Goal: Information Seeking & Learning: Learn about a topic

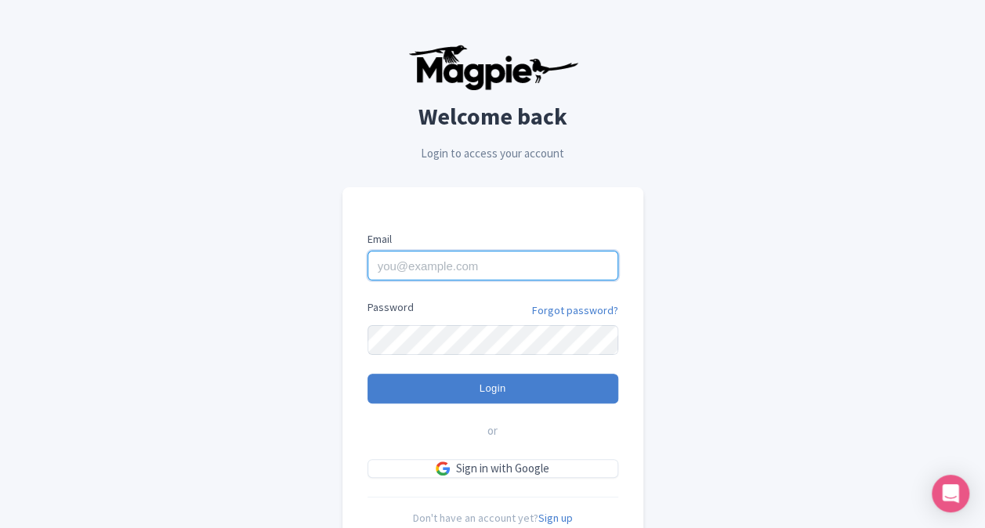
click at [506, 262] on input "Email" at bounding box center [492, 266] width 251 height 30
type input "Jessie.Fahay@IntrepidTravel.com"
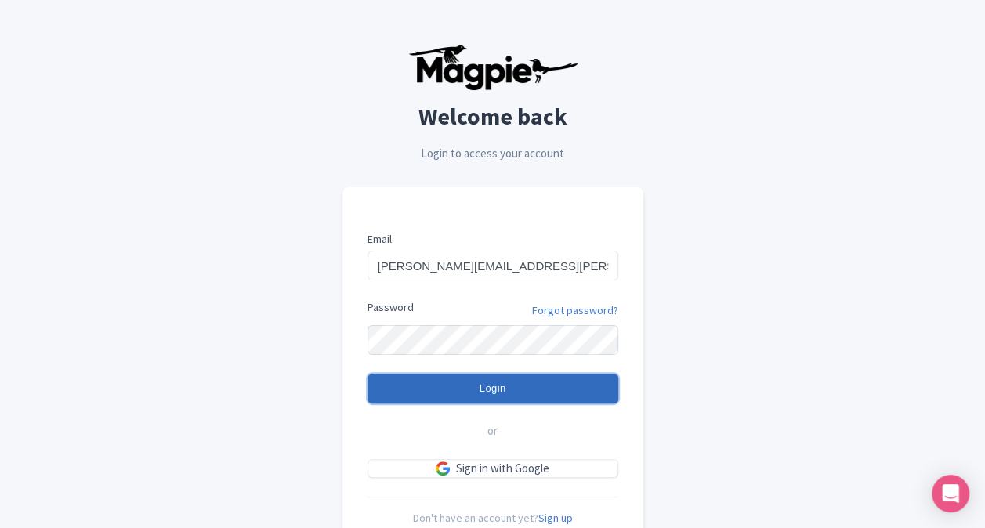
click at [411, 393] on input "Login" at bounding box center [492, 389] width 251 height 30
type input "Logging in..."
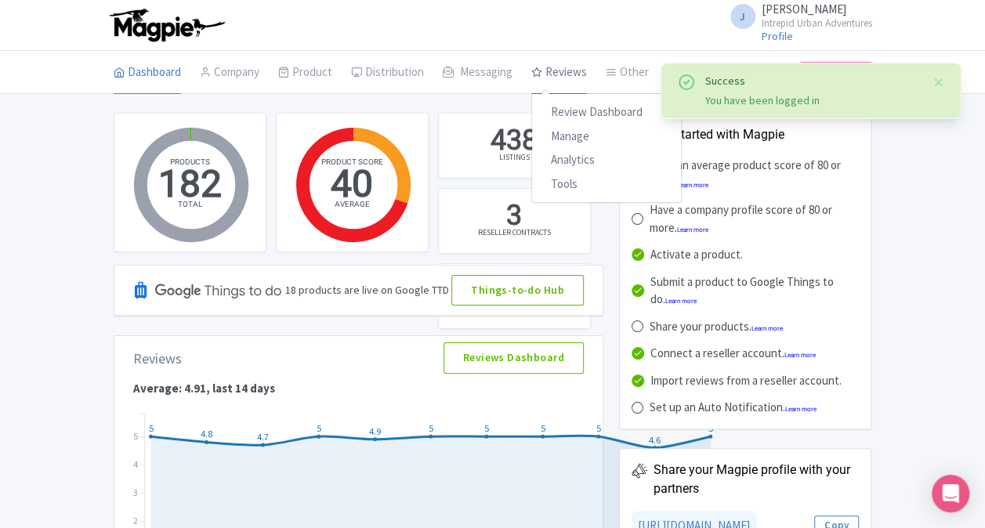
click at [581, 64] on link "Reviews" at bounding box center [559, 73] width 56 height 44
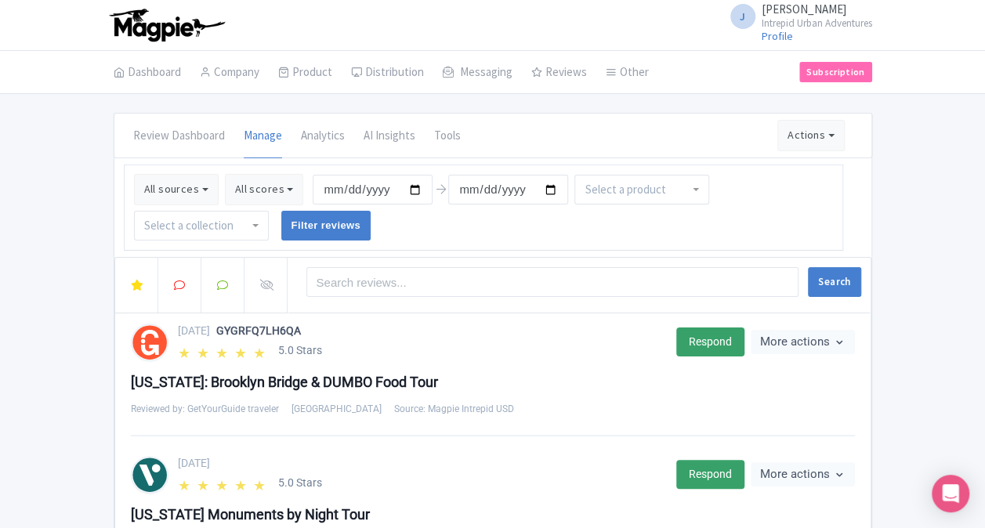
click at [251, 226] on div at bounding box center [201, 226] width 135 height 30
click at [314, 220] on input "Filter reviews" at bounding box center [326, 226] width 90 height 30
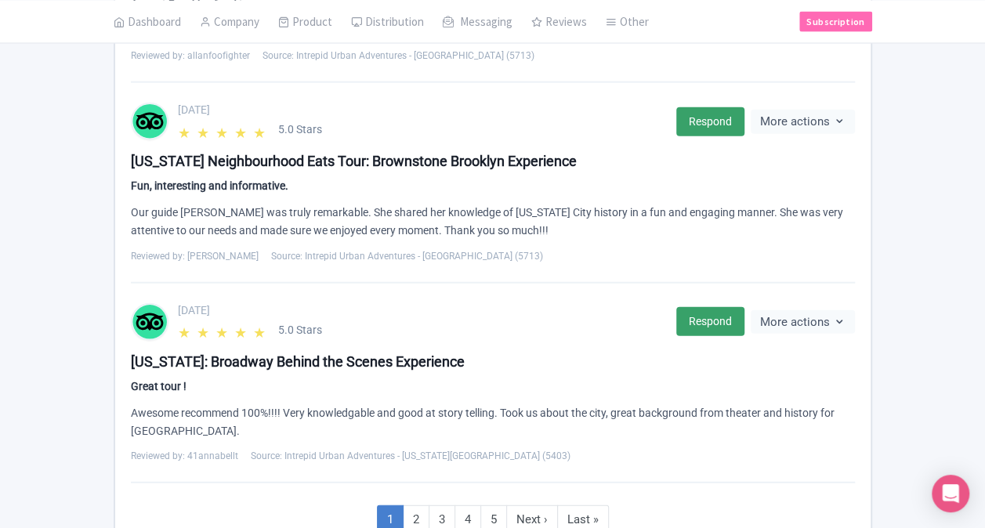
scroll to position [1783, 0]
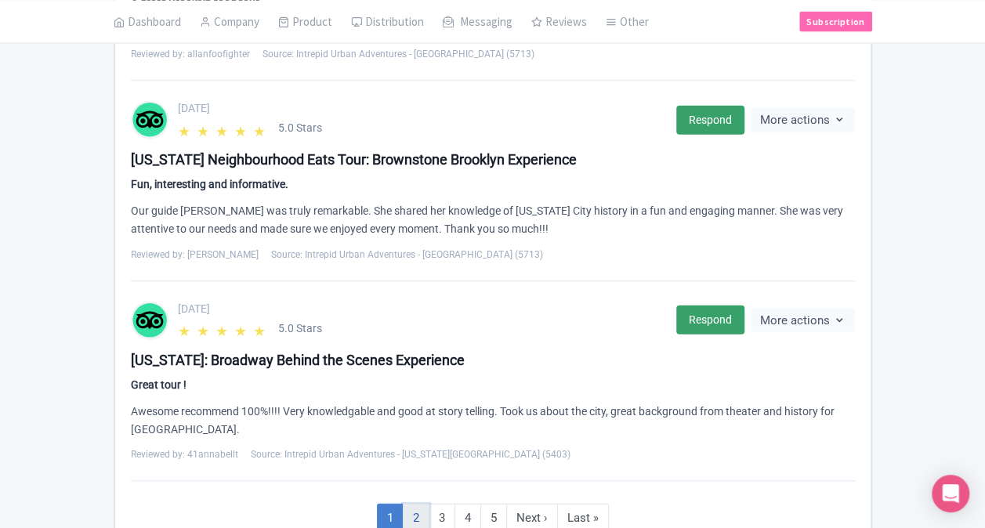
click at [417, 504] on link "2" at bounding box center [416, 518] width 27 height 29
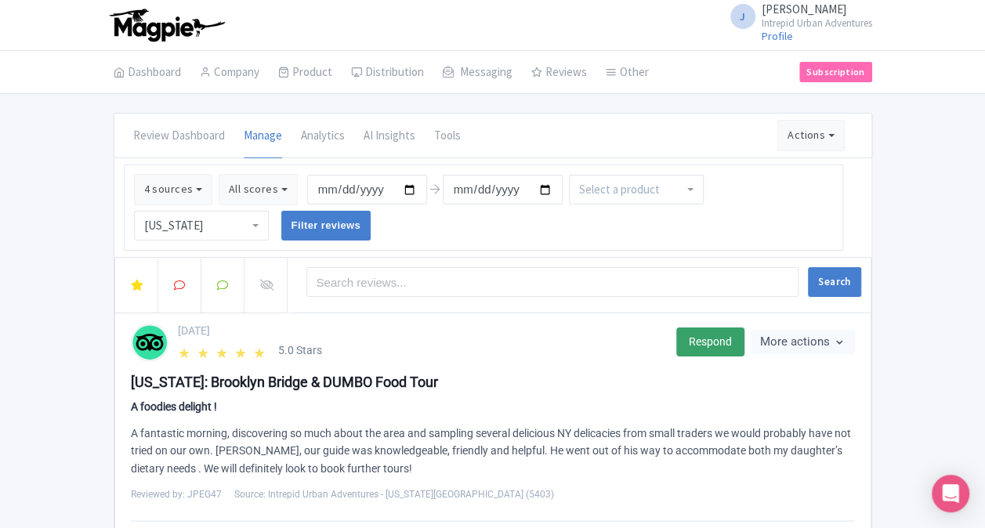
click at [249, 224] on div "[US_STATE]" at bounding box center [201, 226] width 135 height 30
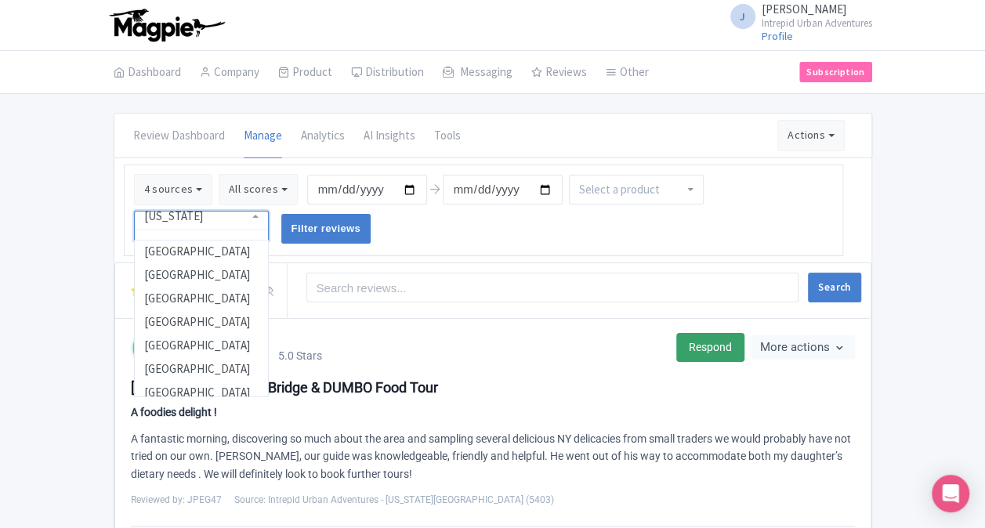
scroll to position [595, 0]
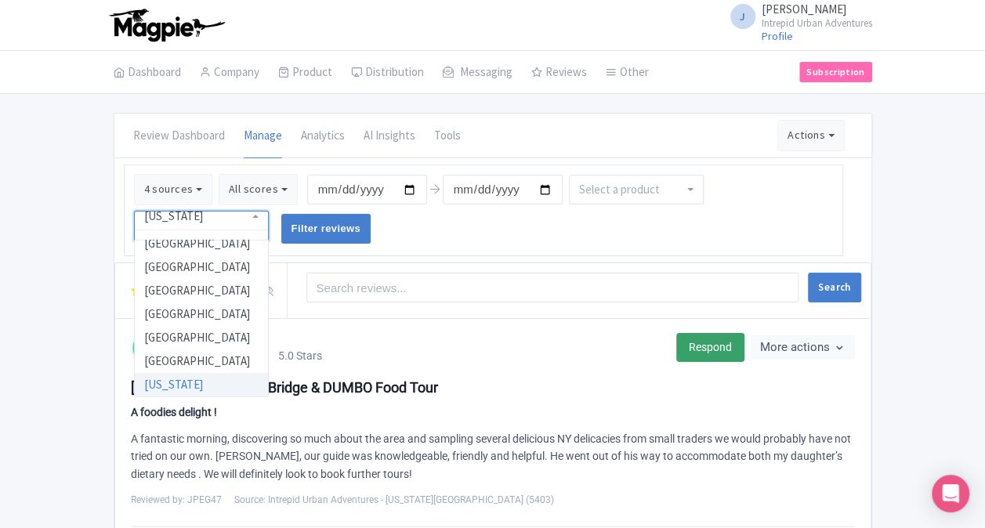
click at [401, 229] on ul "4 sources Select all Deselect all Select all Deselect all Urban Adventures - US…" at bounding box center [483, 211] width 719 height 92
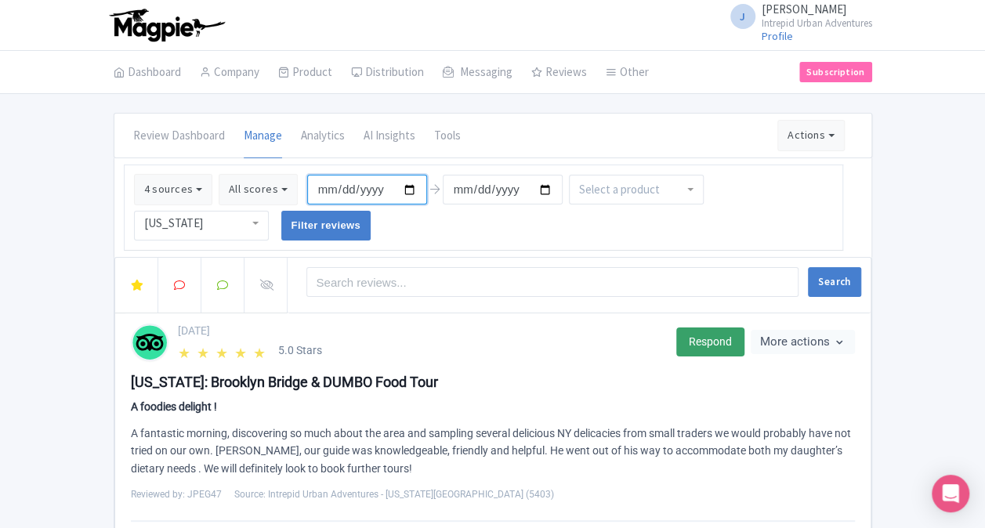
click at [405, 183] on input "[DATE]" at bounding box center [367, 190] width 120 height 30
type input "[DATE]"
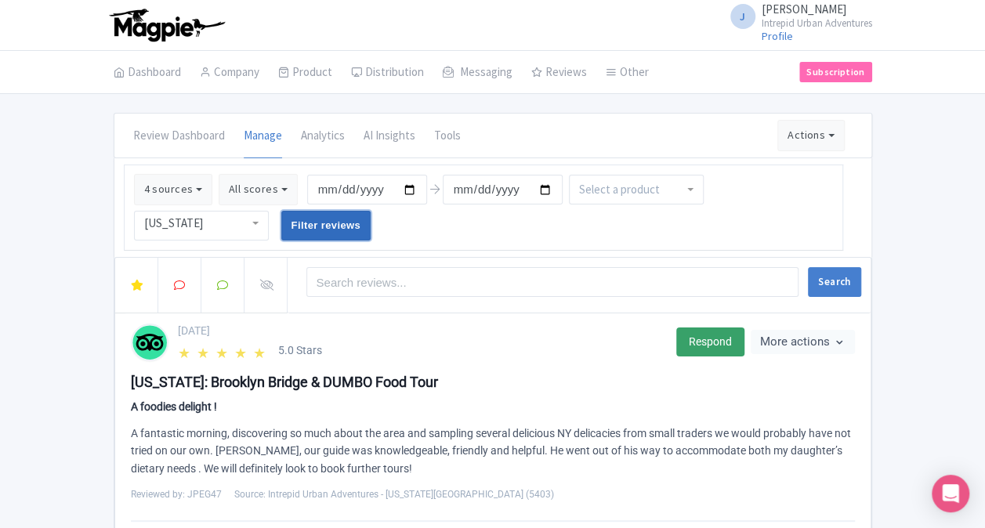
click at [329, 221] on input "Filter reviews" at bounding box center [326, 226] width 90 height 30
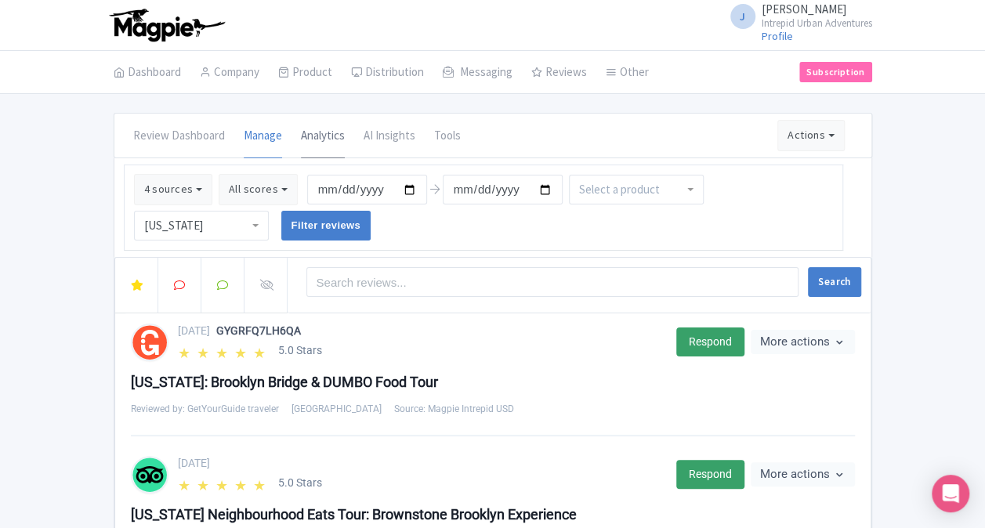
click at [319, 131] on link "Analytics" at bounding box center [323, 136] width 44 height 44
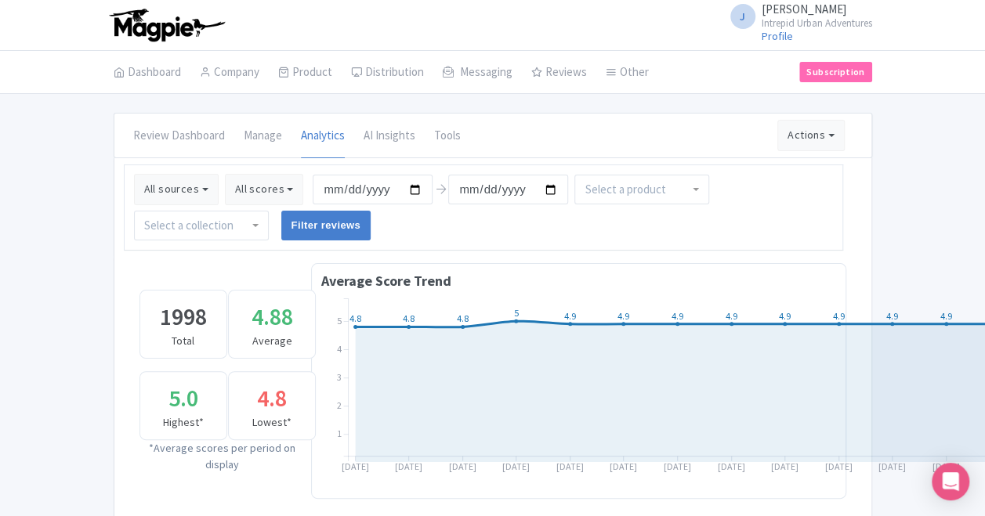
click at [259, 225] on div at bounding box center [201, 226] width 135 height 30
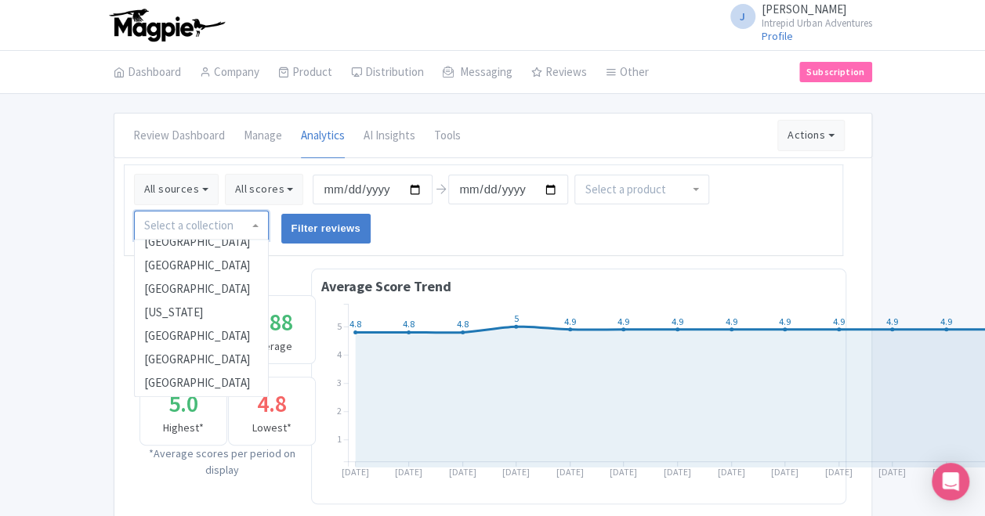
scroll to position [671, 0]
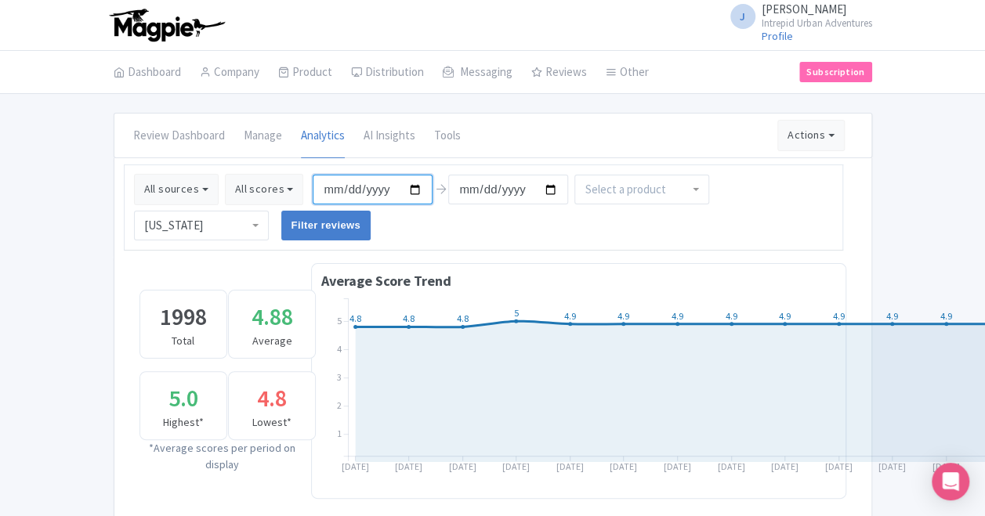
click at [398, 185] on input "2025-05-12" at bounding box center [373, 190] width 120 height 30
click at [412, 185] on input "2025-05-12" at bounding box center [373, 190] width 120 height 30
type input "2025-01-01"
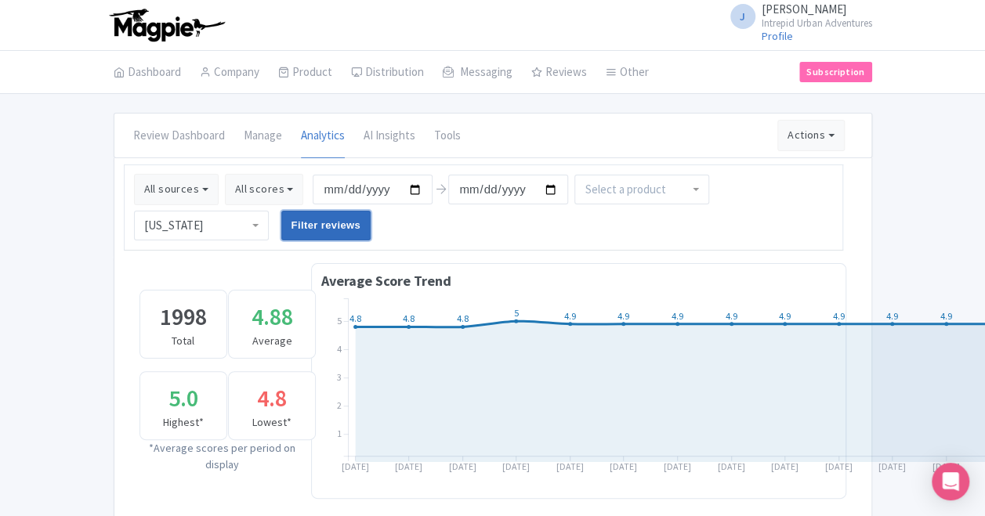
click at [327, 230] on input "Filter reviews" at bounding box center [326, 226] width 90 height 30
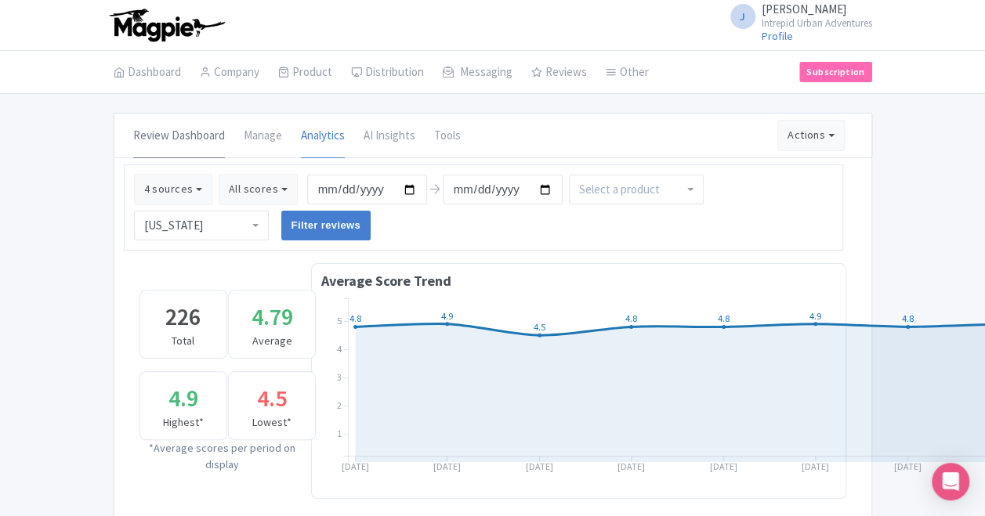
click at [183, 133] on link "Review Dashboard" at bounding box center [179, 136] width 92 height 44
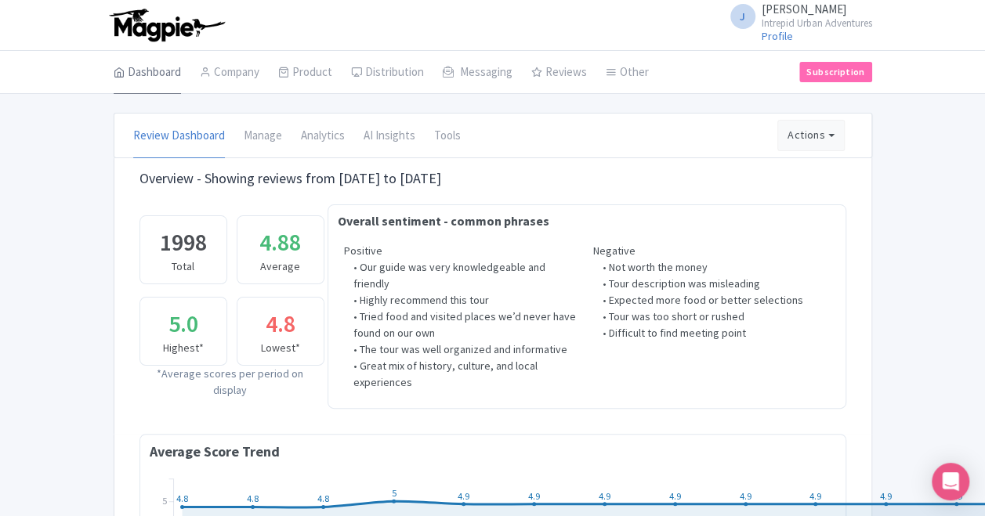
click at [150, 65] on link "Dashboard" at bounding box center [147, 73] width 67 height 44
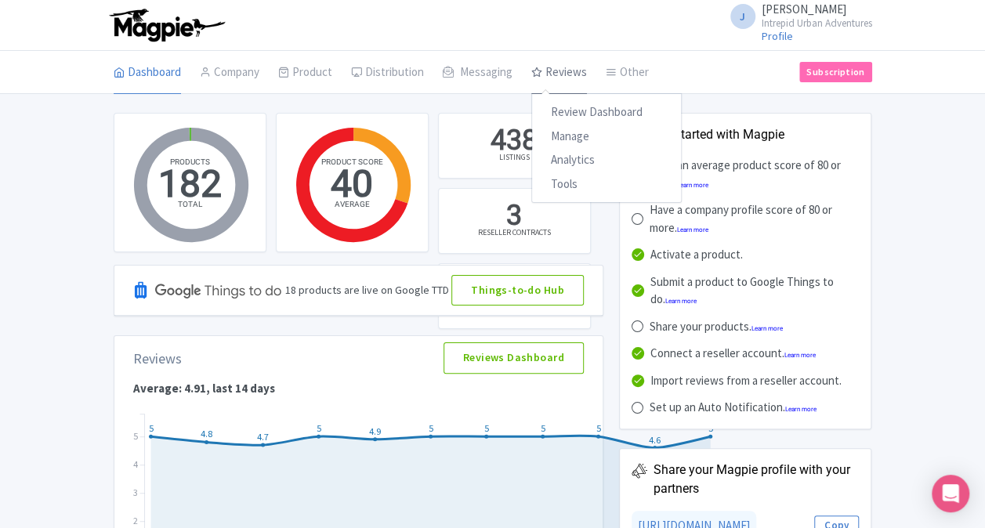
click at [563, 71] on link "Reviews" at bounding box center [559, 73] width 56 height 44
click at [568, 112] on link "Review Dashboard" at bounding box center [606, 112] width 149 height 24
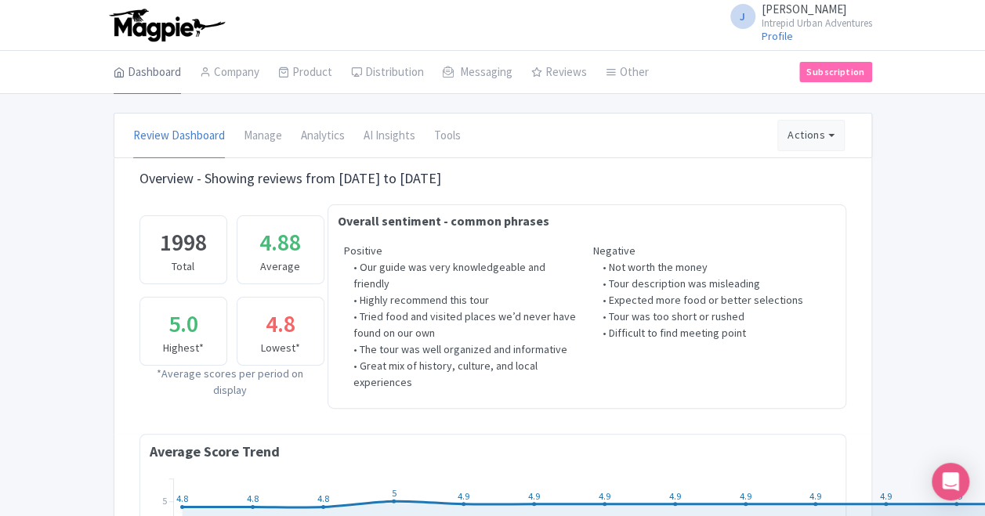
click at [137, 66] on link "Dashboard" at bounding box center [147, 73] width 67 height 44
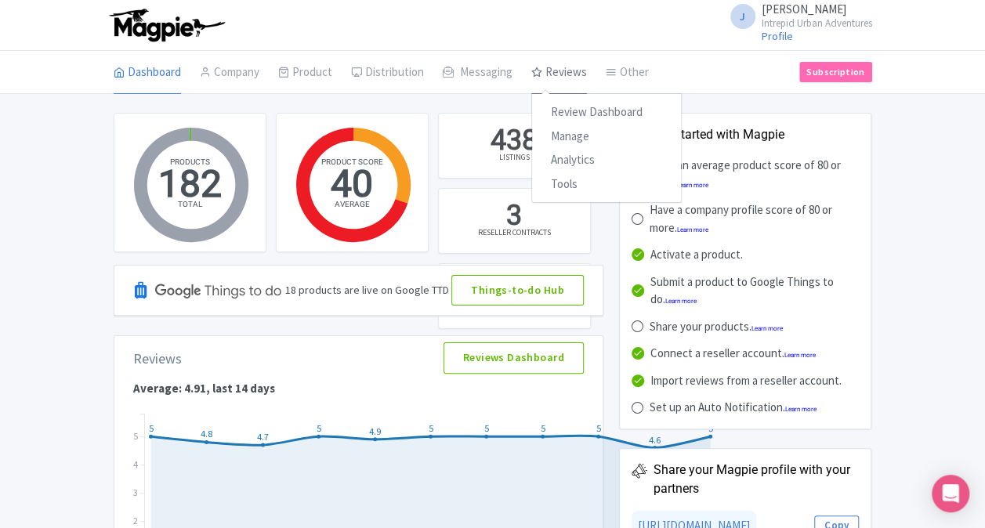
click at [559, 60] on link "Reviews" at bounding box center [559, 73] width 56 height 44
click at [561, 108] on link "Review Dashboard" at bounding box center [606, 112] width 149 height 24
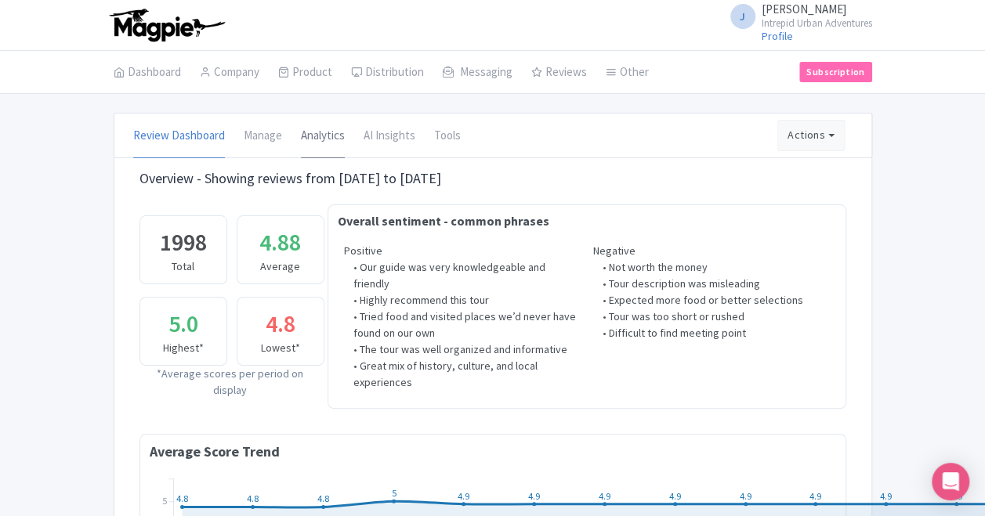
click at [335, 140] on link "Analytics" at bounding box center [323, 136] width 44 height 44
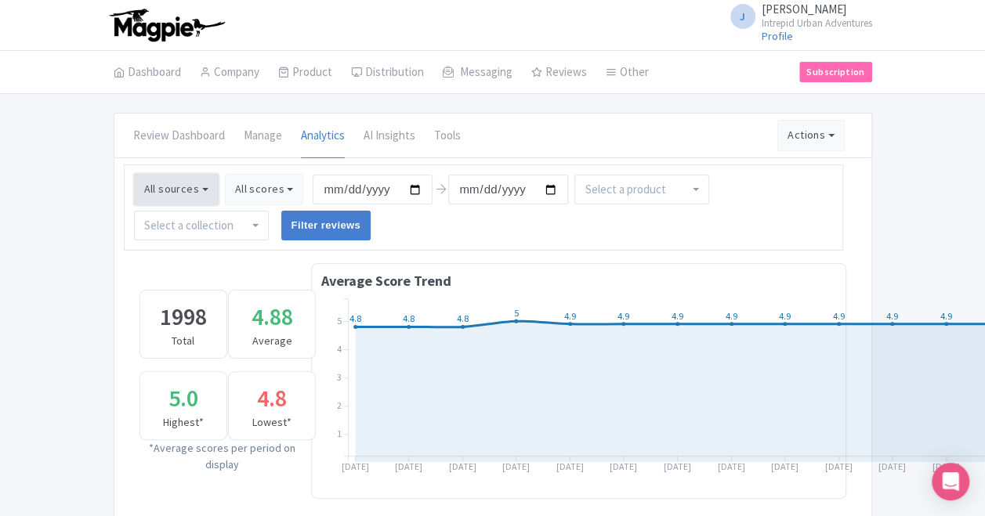
click at [203, 189] on button "All sources" at bounding box center [176, 189] width 85 height 31
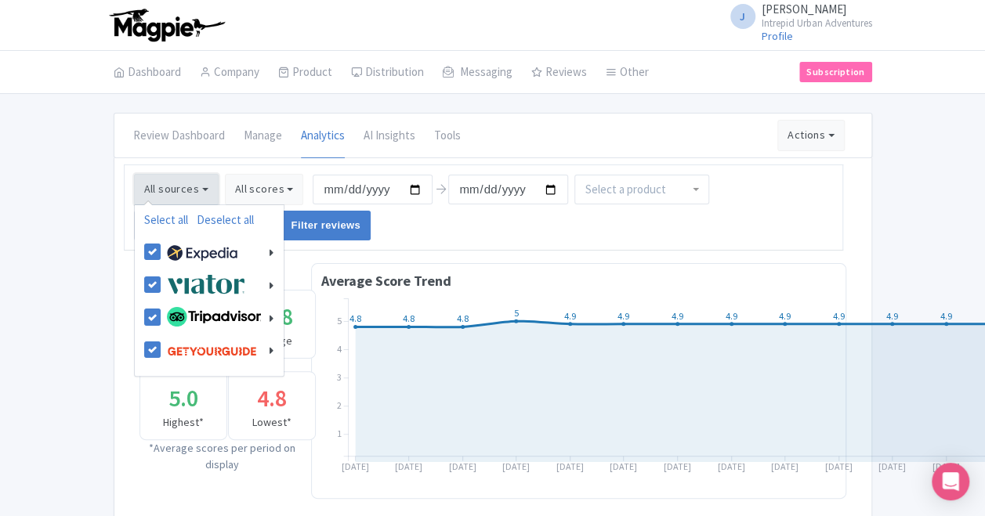
click at [203, 189] on button "All sources" at bounding box center [176, 189] width 85 height 31
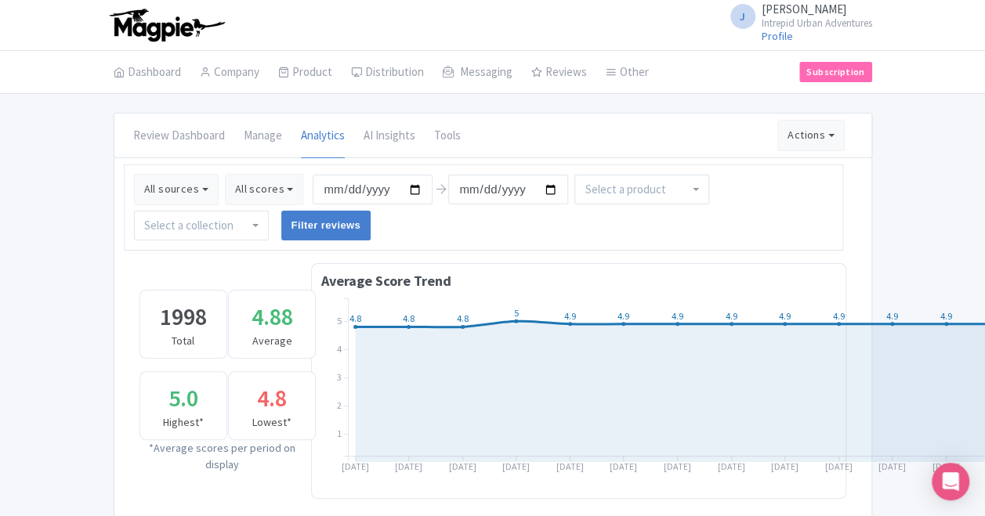
click at [254, 225] on div at bounding box center [201, 226] width 135 height 30
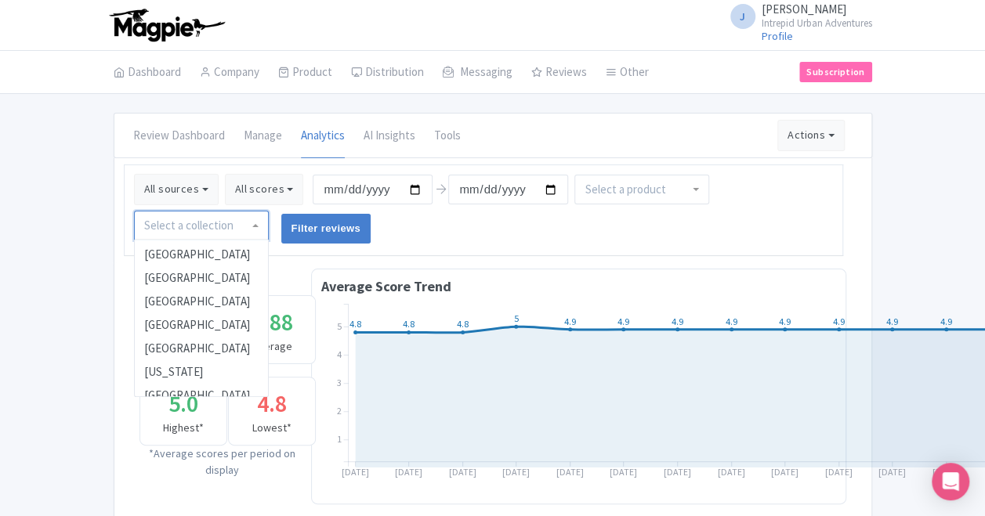
scroll to position [628, 0]
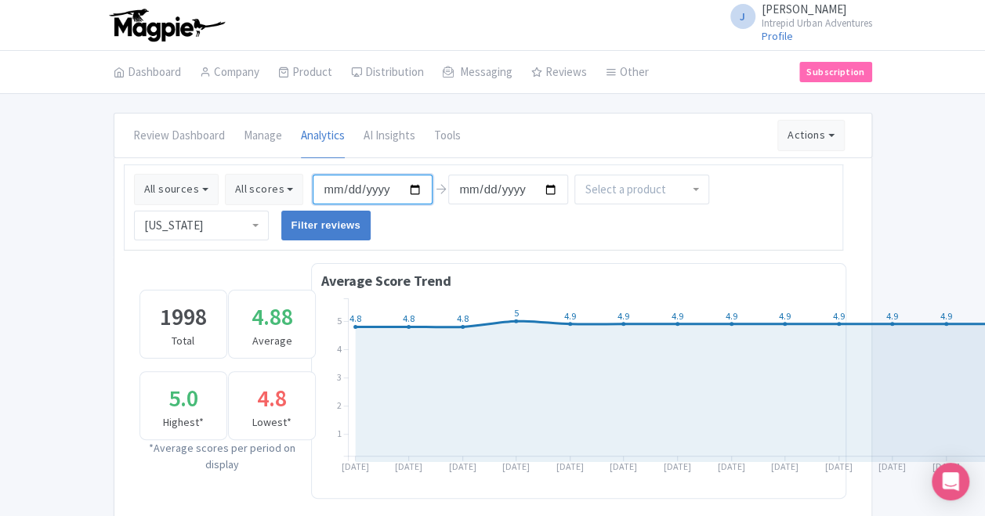
click at [409, 184] on input "2025-05-12" at bounding box center [373, 190] width 120 height 30
type input "2025-01-01"
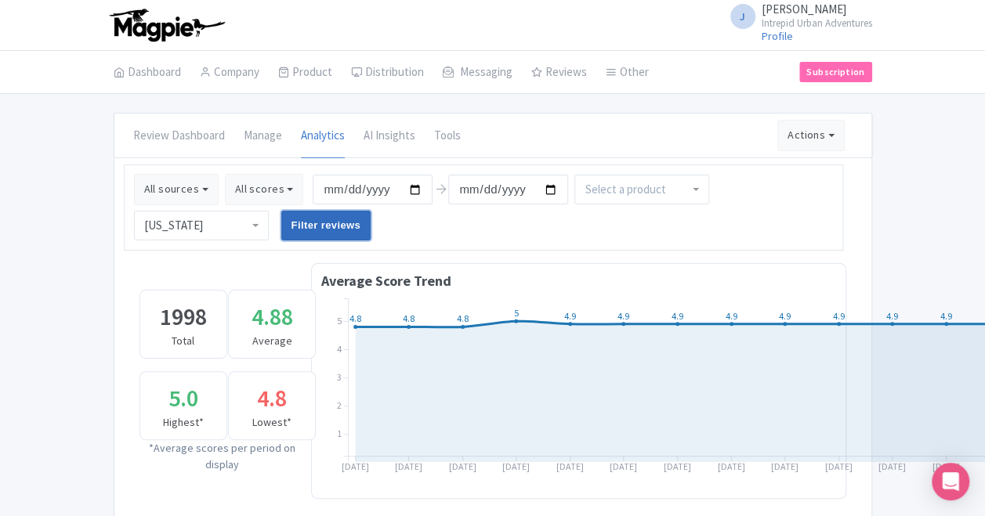
click at [310, 220] on input "Filter reviews" at bounding box center [326, 226] width 90 height 30
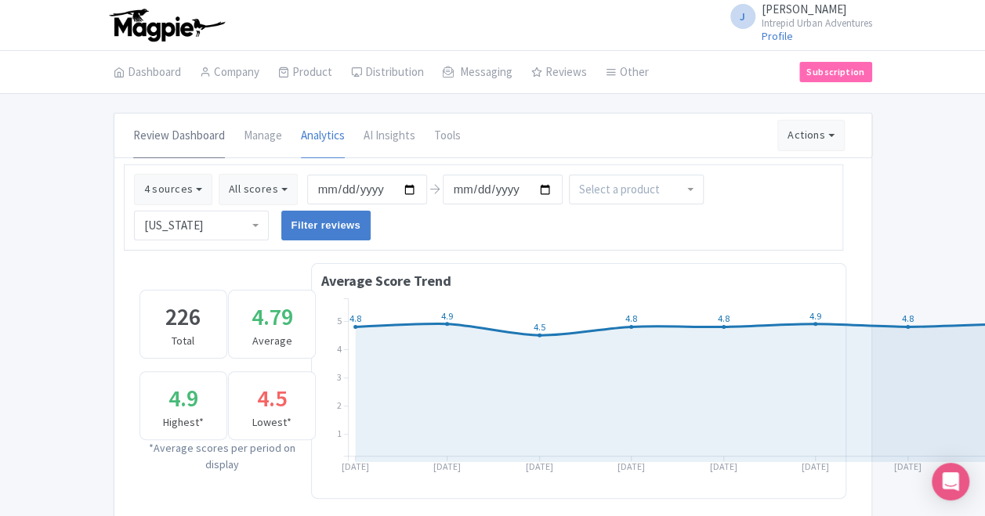
click at [170, 145] on link "Review Dashboard" at bounding box center [179, 136] width 92 height 44
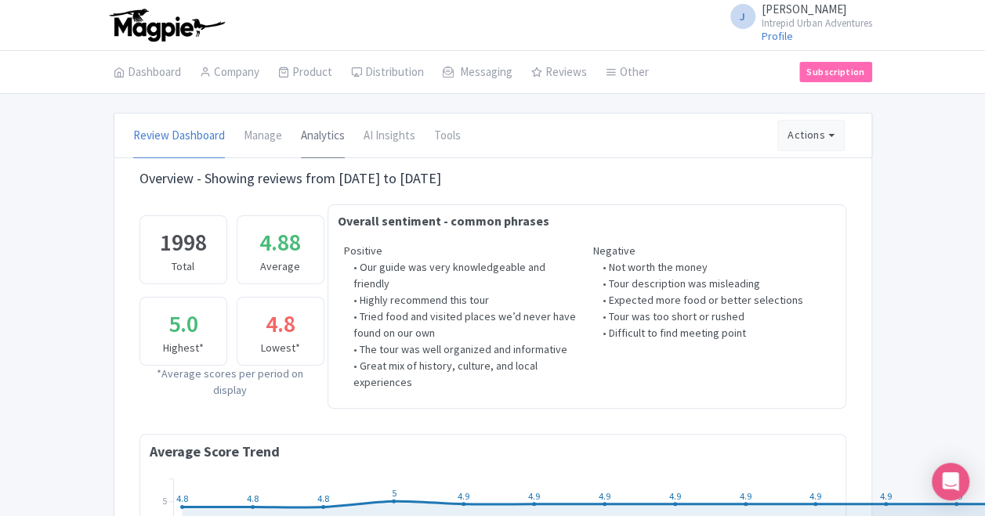
click at [310, 135] on link "Analytics" at bounding box center [323, 136] width 44 height 44
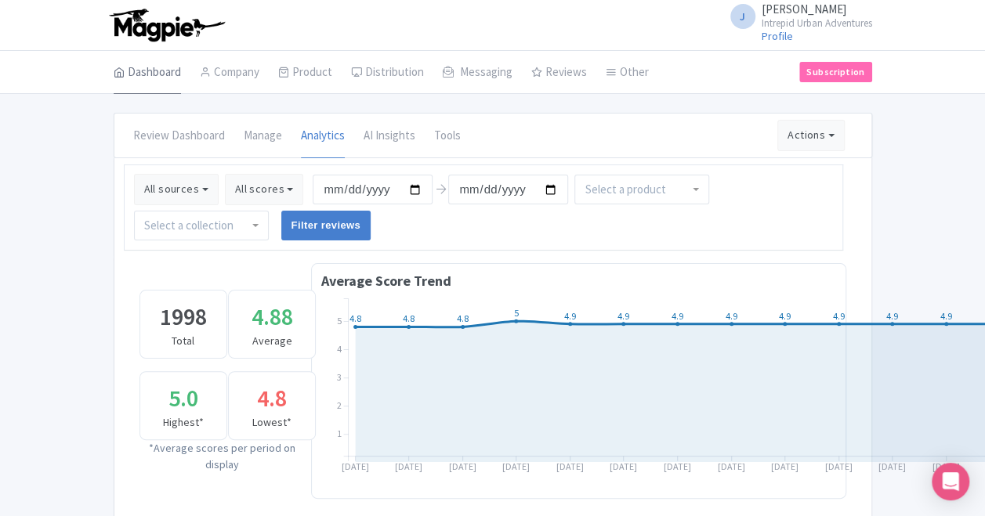
click at [175, 73] on link "Dashboard" at bounding box center [147, 73] width 67 height 44
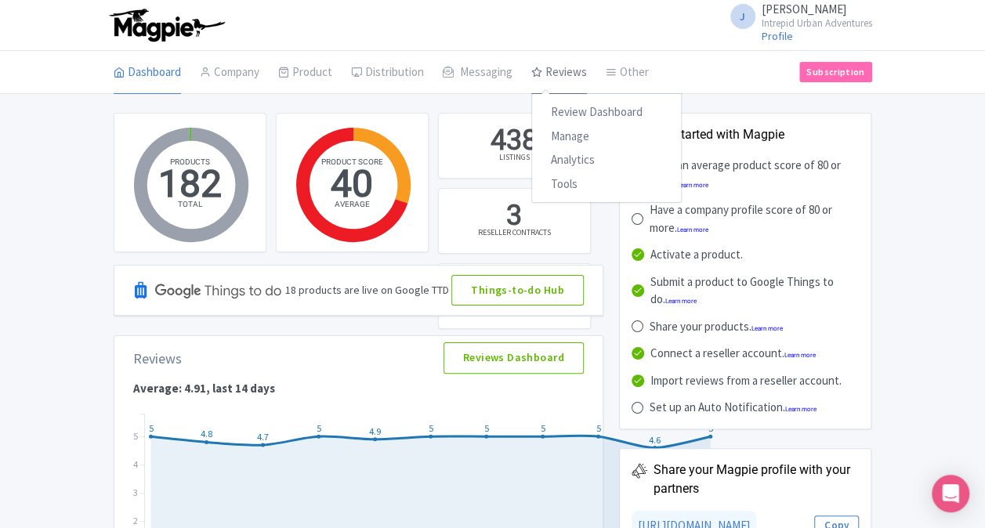
click at [564, 73] on link "Reviews" at bounding box center [559, 73] width 56 height 44
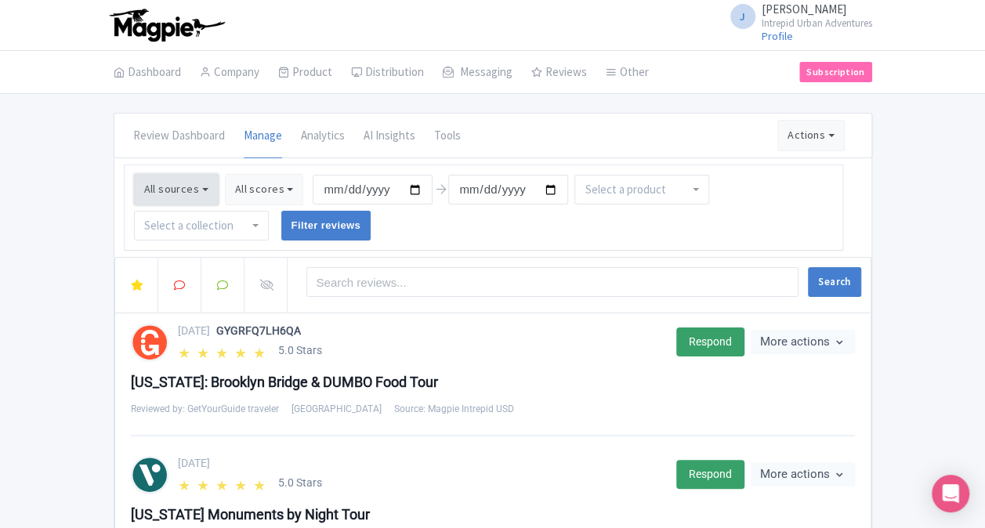
click at [204, 186] on button "All sources" at bounding box center [176, 189] width 85 height 31
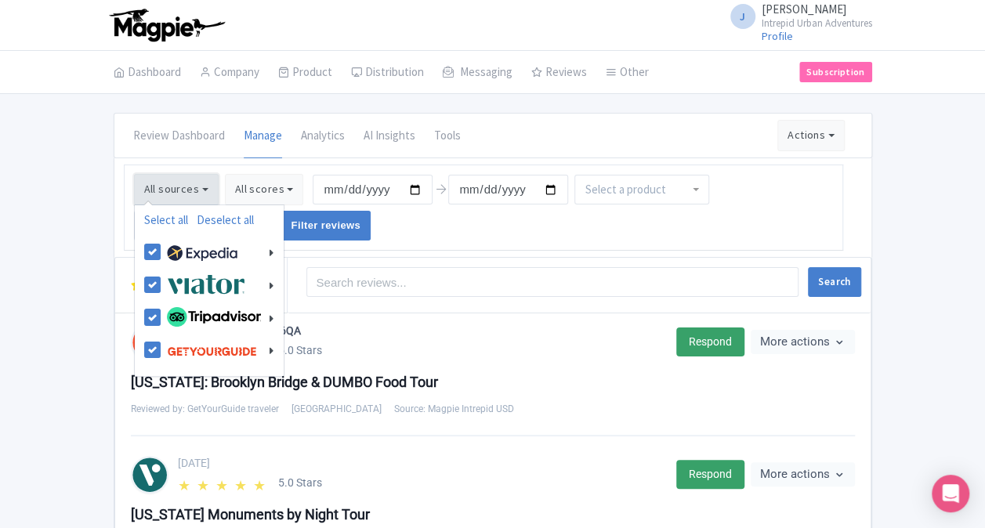
click at [204, 186] on button "All sources" at bounding box center [176, 189] width 85 height 31
